Goal: Information Seeking & Learning: Learn about a topic

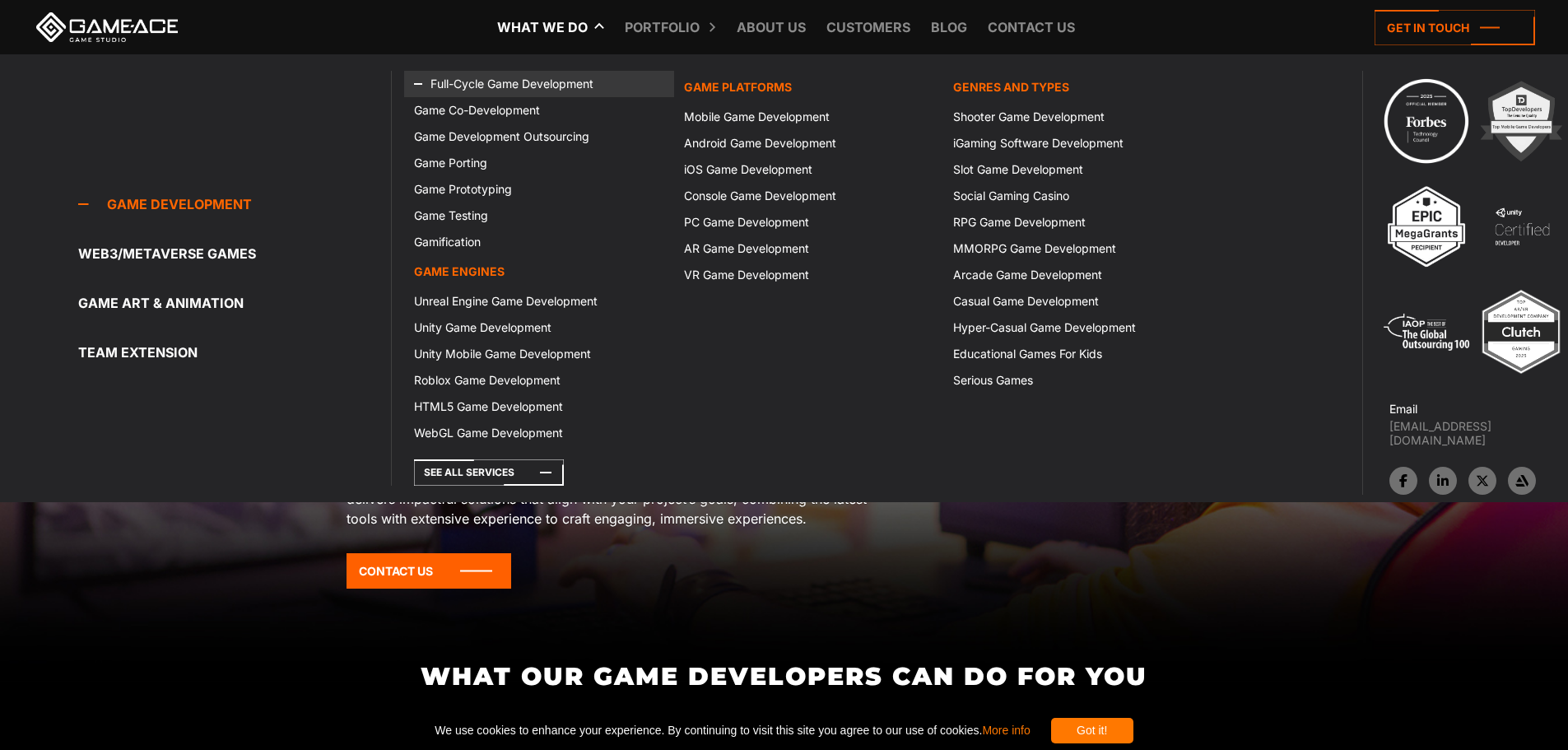
click at [521, 78] on link "Full-Cycle Game Development" at bounding box center [538, 84] width 269 height 27
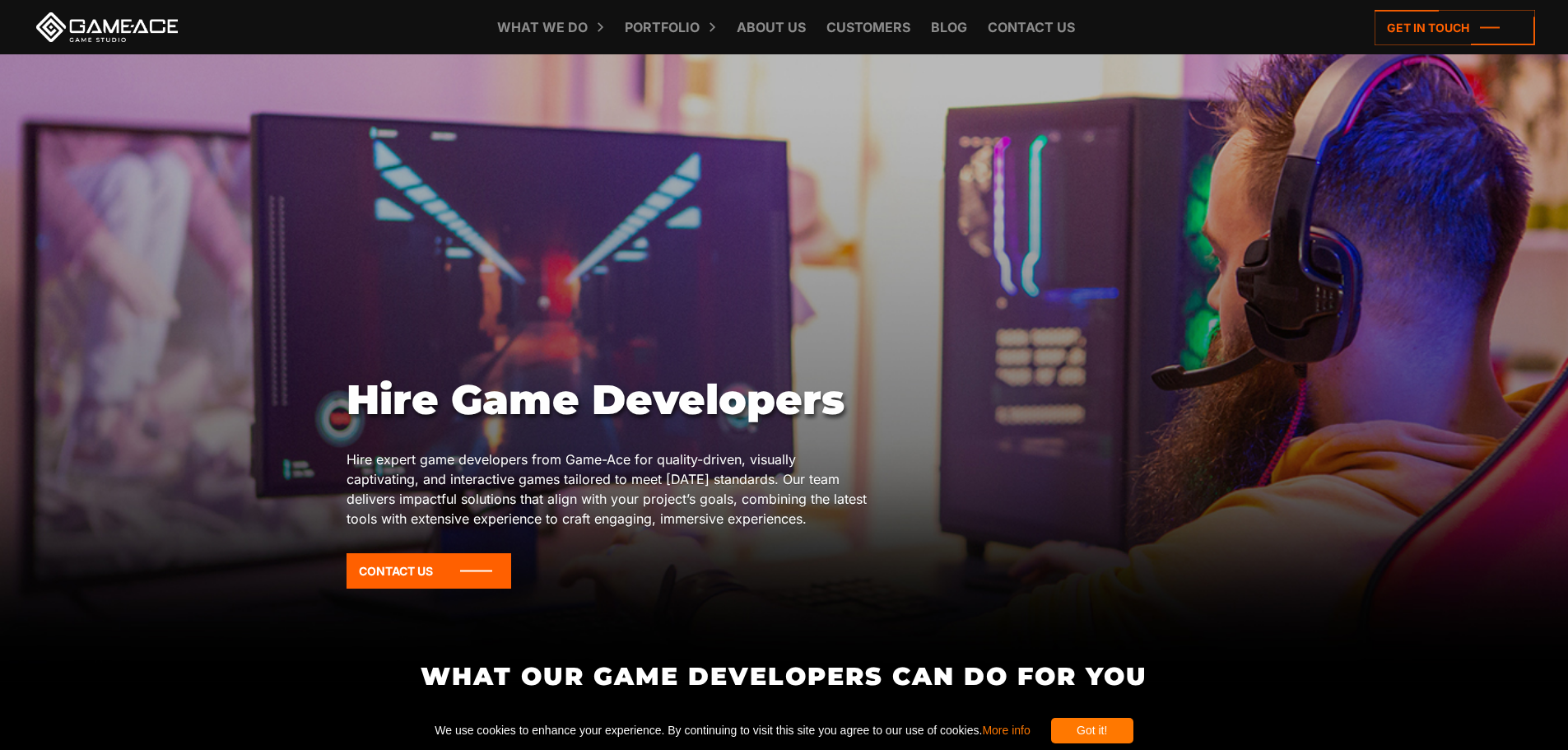
scroll to position [32, 0]
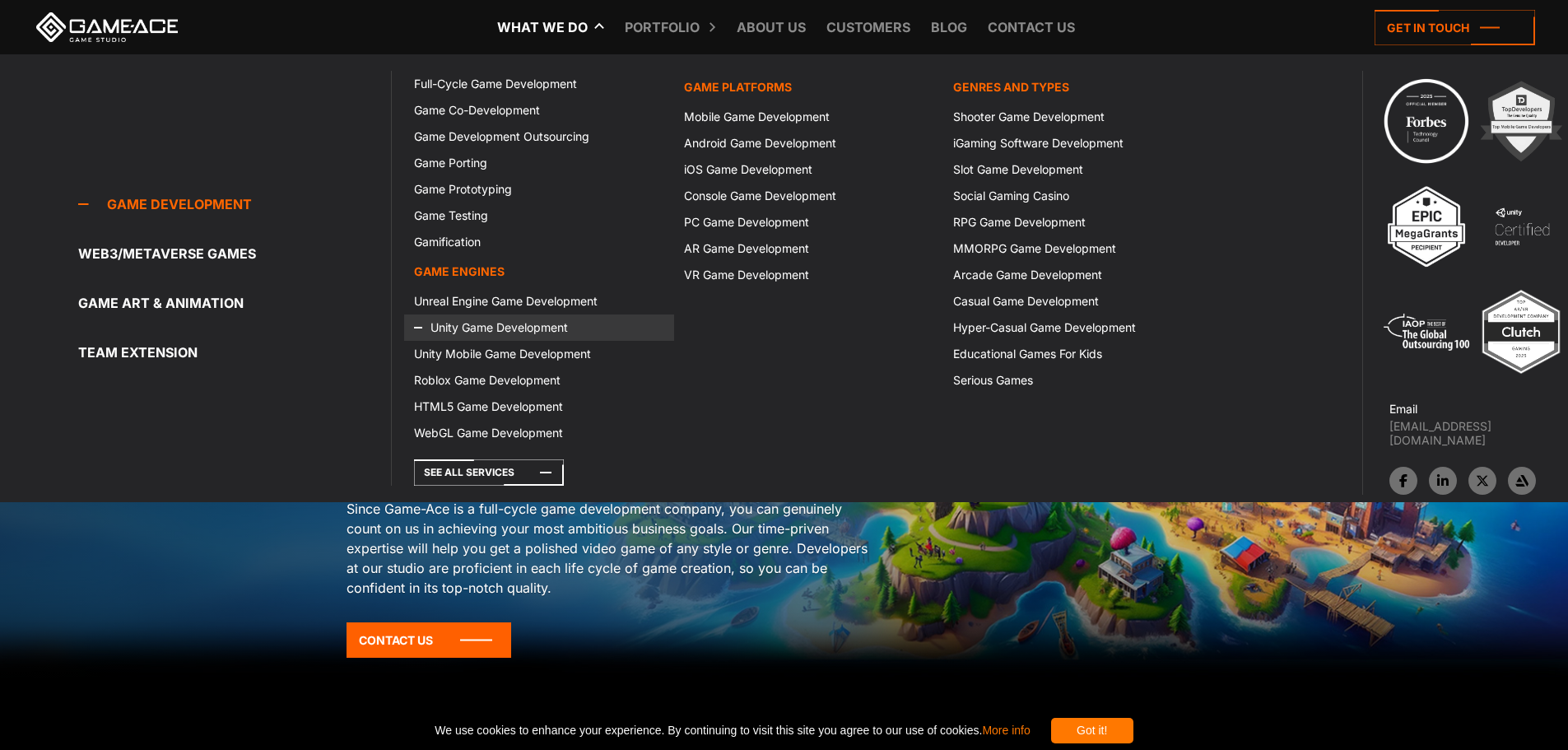
click at [505, 325] on link "Unity Game Development" at bounding box center [538, 327] width 269 height 27
